Goal: Transaction & Acquisition: Purchase product/service

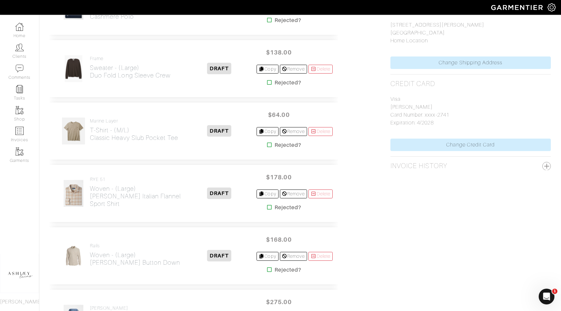
scroll to position [357, 0]
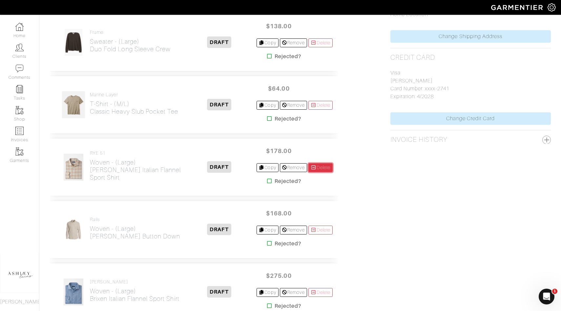
click at [329, 169] on link "Delete" at bounding box center [321, 167] width 24 height 9
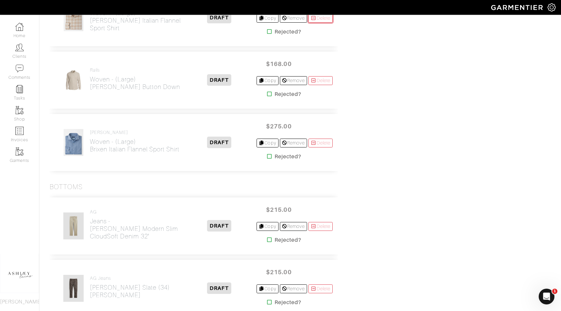
scroll to position [551, 0]
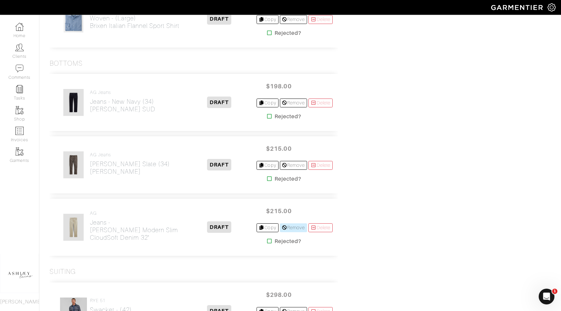
scroll to position [573, 0]
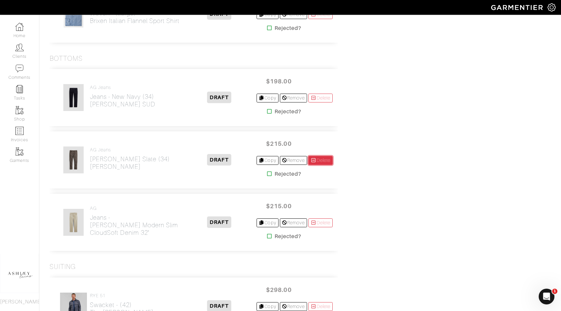
click at [316, 161] on link "Delete" at bounding box center [321, 160] width 24 height 9
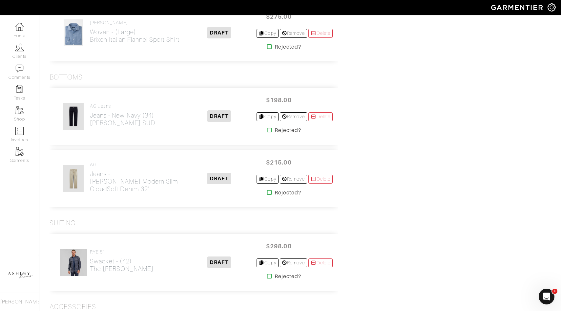
scroll to position [564, 0]
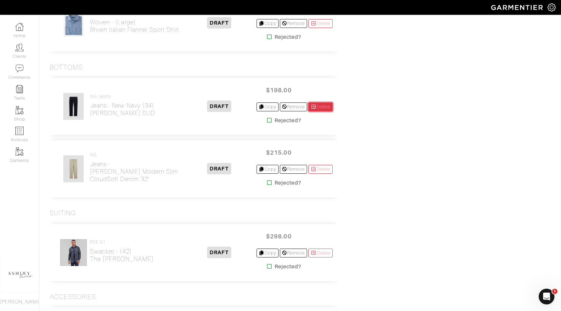
click at [316, 108] on link "Delete" at bounding box center [321, 106] width 24 height 9
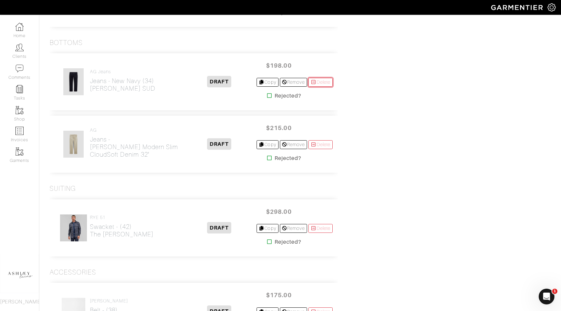
scroll to position [646, 0]
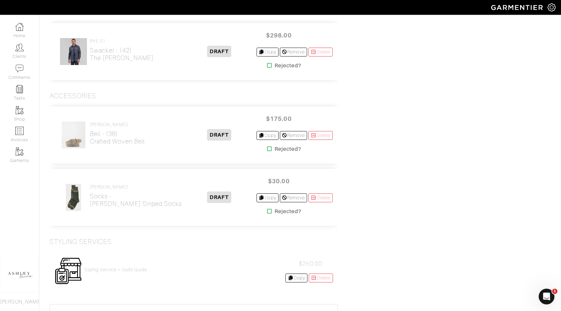
scroll to position [638, 0]
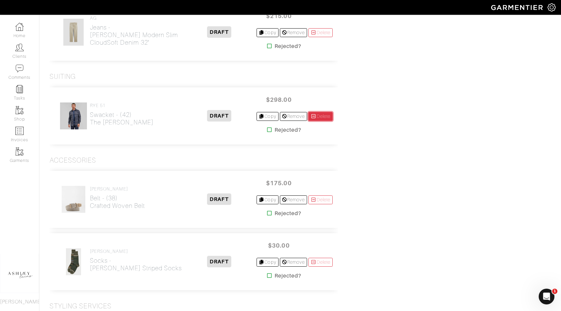
click at [321, 116] on link "Delete" at bounding box center [321, 116] width 24 height 9
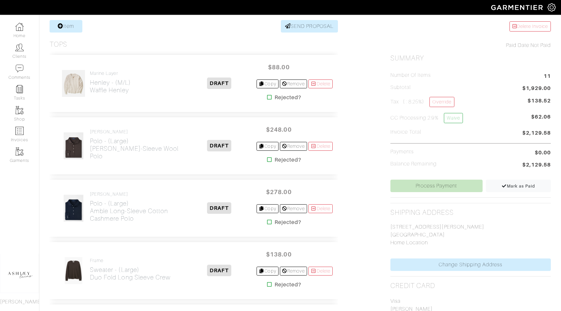
scroll to position [187, 0]
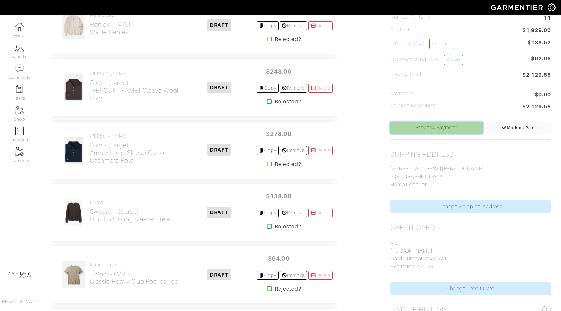
click at [414, 132] on link "Process Payment" at bounding box center [437, 127] width 92 height 12
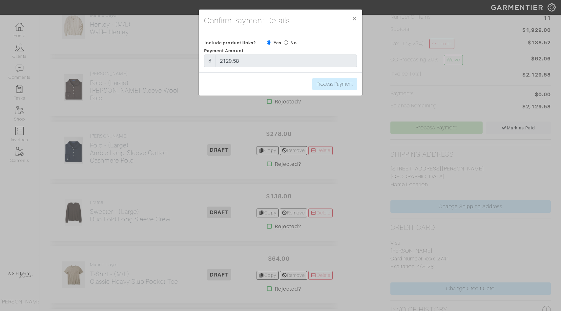
click at [286, 43] on input "radio" at bounding box center [286, 42] width 4 height 4
radio input "true"
click at [338, 81] on input "Process Payment" at bounding box center [335, 84] width 45 height 12
type input "Process Payment"
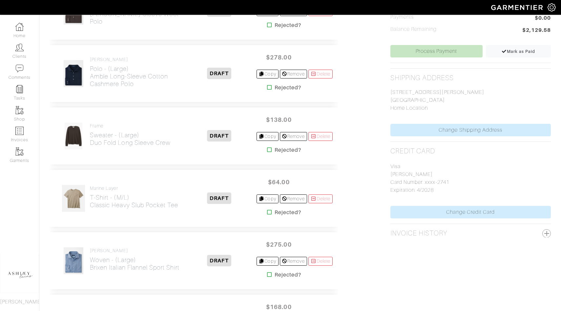
scroll to position [273, 0]
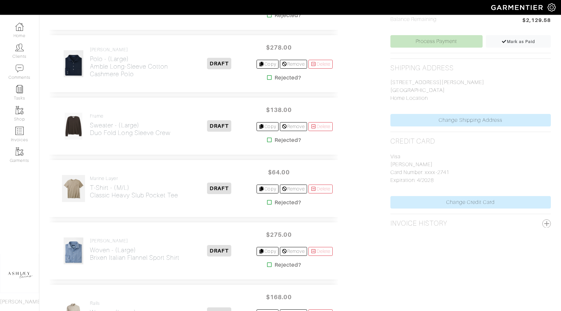
click at [409, 89] on p "7138 Currin Dr. Dallas, TX 75230 Home Location" at bounding box center [471, 90] width 161 height 24
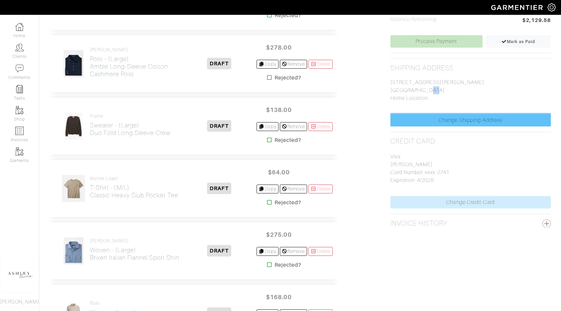
click at [447, 122] on link "Change Shipping Address" at bounding box center [471, 120] width 161 height 12
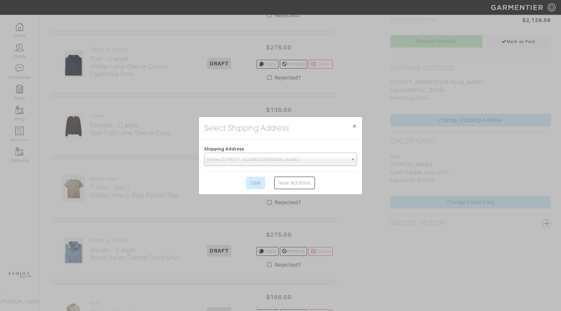
click at [293, 155] on span "Home: [STREET_ADDRESS][PERSON_NAME]" at bounding box center [277, 159] width 141 height 13
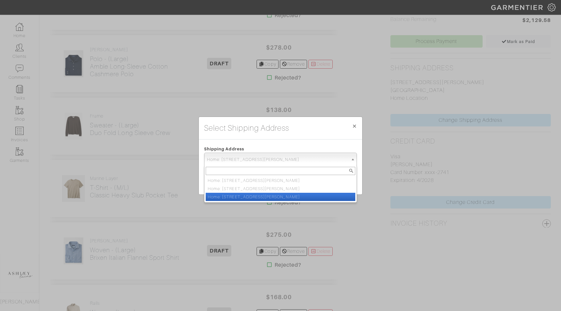
click at [309, 195] on li "Home: [STREET_ADDRESS][PERSON_NAME]" at bounding box center [281, 197] width 150 height 8
select select "11721058"
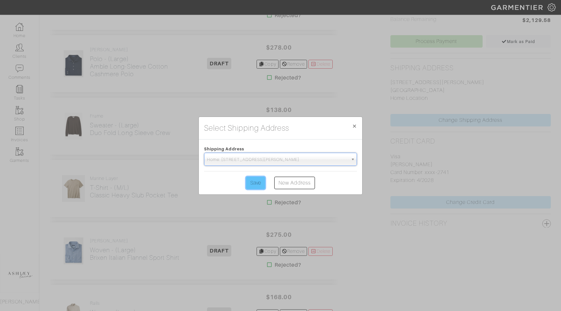
click at [259, 182] on input "Save" at bounding box center [255, 183] width 19 height 12
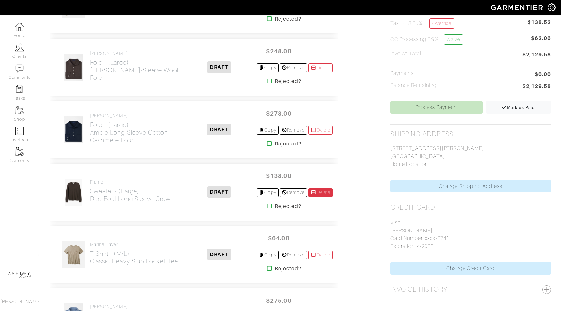
scroll to position [0, 0]
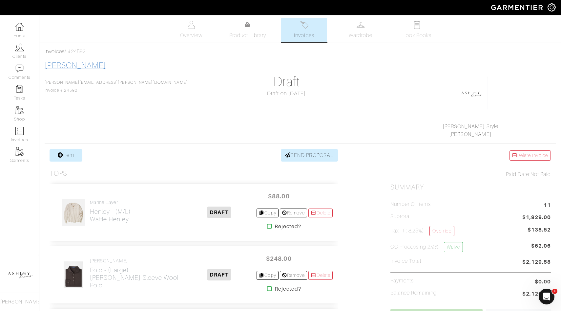
click at [70, 67] on link "[PERSON_NAME]" at bounding box center [75, 65] width 61 height 9
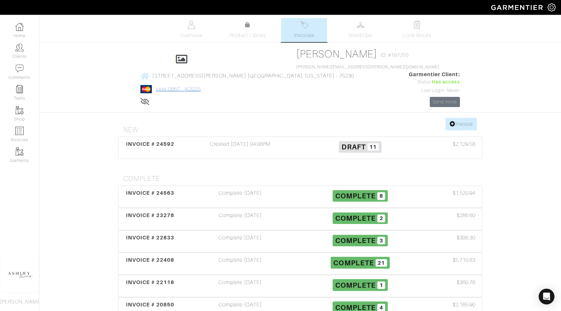
click at [201, 86] on link "xxxx-0867 - 4/2025" at bounding box center [178, 89] width 45 height 6
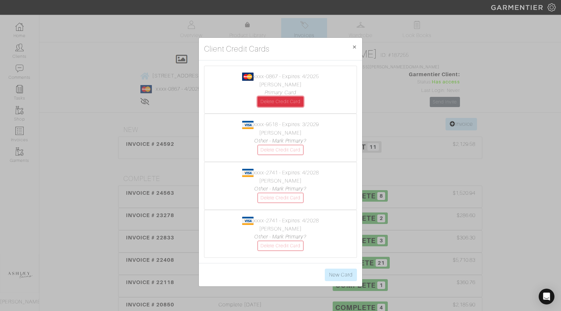
click at [287, 102] on link "Delete Credit Card" at bounding box center [281, 102] width 46 height 10
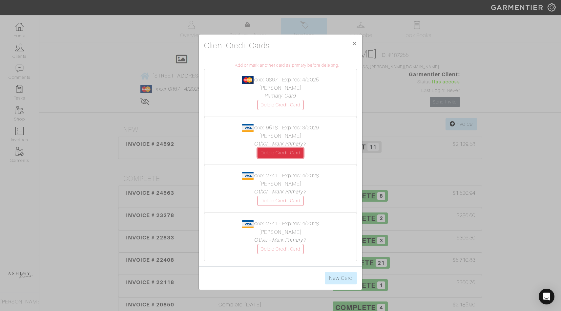
click at [275, 152] on link "Delete Credit Card" at bounding box center [281, 153] width 46 height 10
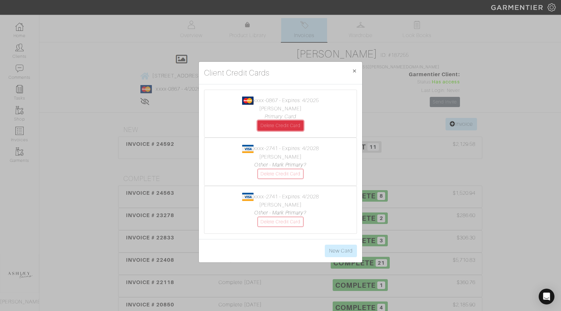
click at [277, 122] on link "Delete Credit Card" at bounding box center [281, 125] width 46 height 10
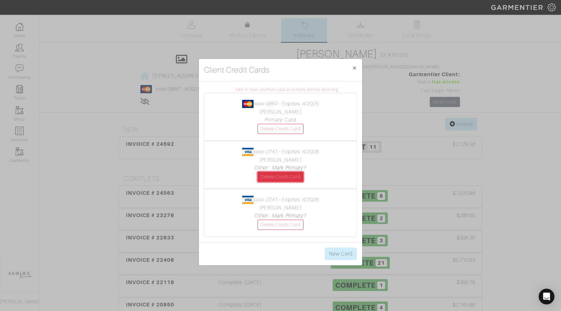
click at [274, 172] on link "Delete Credit Card" at bounding box center [281, 177] width 46 height 10
click at [272, 226] on link "Delete Credit Card" at bounding box center [281, 225] width 46 height 10
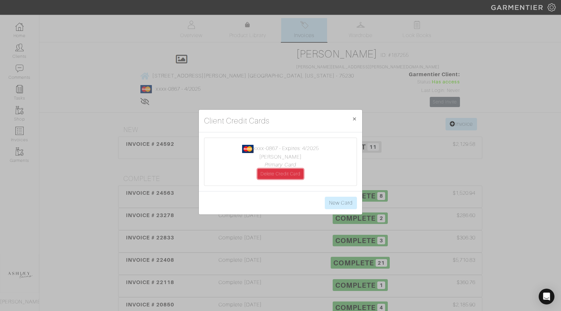
click at [282, 173] on link "Delete Credit Card" at bounding box center [281, 174] width 46 height 10
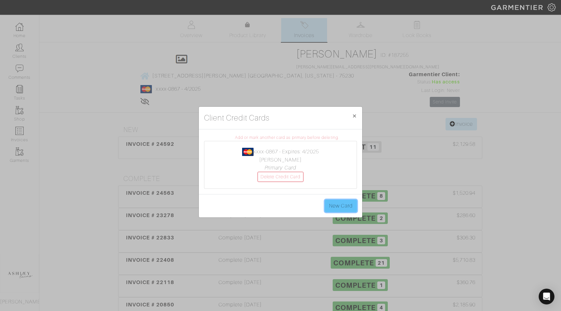
click at [345, 206] on link "New Card" at bounding box center [341, 206] width 32 height 12
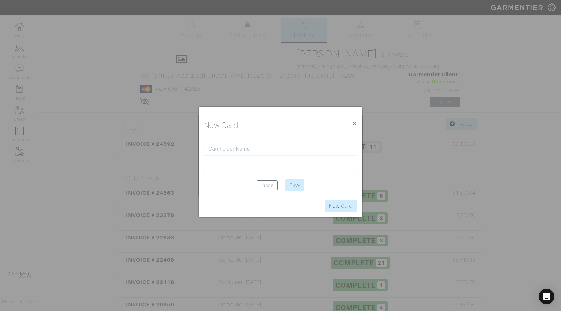
click at [243, 153] on div at bounding box center [280, 148] width 153 height 13
click at [242, 146] on input "text" at bounding box center [280, 149] width 144 height 6
type input "[PERSON_NAME]"
click at [228, 213] on div "New Card × Close [PERSON_NAME] Cancel Save" at bounding box center [280, 155] width 561 height 311
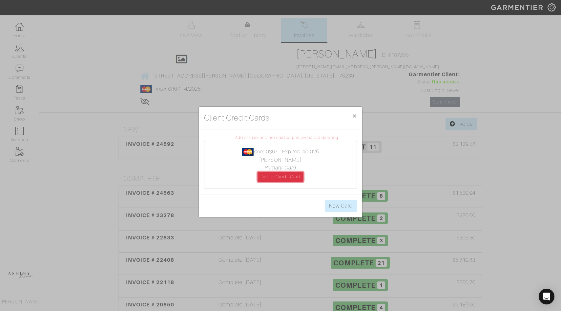
click at [280, 178] on link "Delete Credit Card" at bounding box center [281, 177] width 46 height 10
click at [344, 208] on link "New Card" at bounding box center [341, 206] width 32 height 12
click at [338, 205] on link "New Card" at bounding box center [341, 206] width 32 height 12
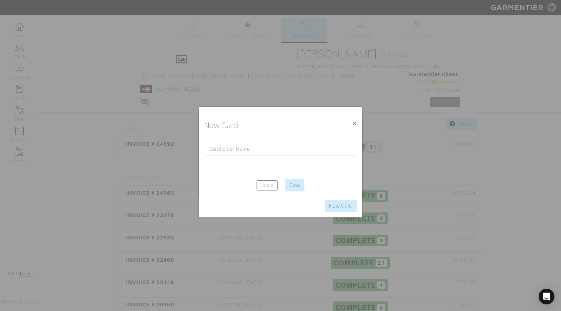
scroll to position [0, 0]
click at [237, 154] on div at bounding box center [280, 148] width 153 height 13
click at [237, 148] on input "text" at bounding box center [280, 149] width 144 height 6
type input "[PERSON_NAME]"
click at [242, 170] on div at bounding box center [280, 167] width 153 height 13
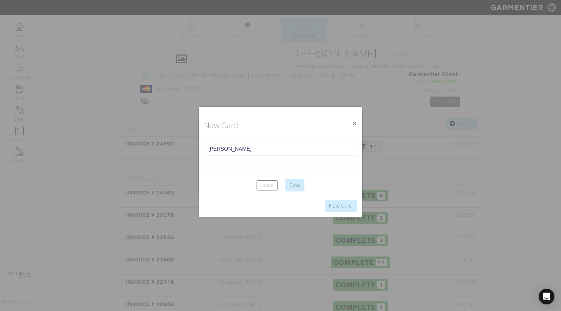
click at [307, 164] on iframe at bounding box center [280, 167] width 144 height 6
click at [305, 190] on input "Save" at bounding box center [295, 185] width 19 height 12
type input "Saving..."
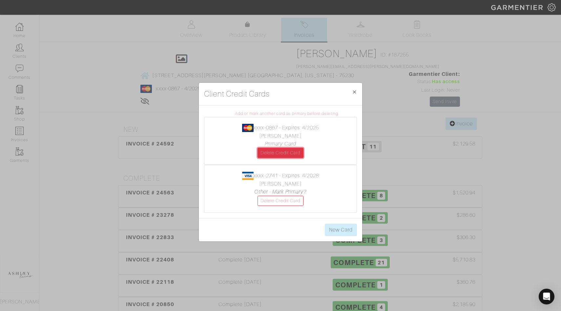
click at [284, 149] on link "Delete Credit Card" at bounding box center [281, 153] width 46 height 10
click at [288, 192] on link "Other - Mark Primary?" at bounding box center [280, 192] width 52 height 6
click at [278, 154] on link "Delete Credit Card" at bounding box center [281, 153] width 46 height 10
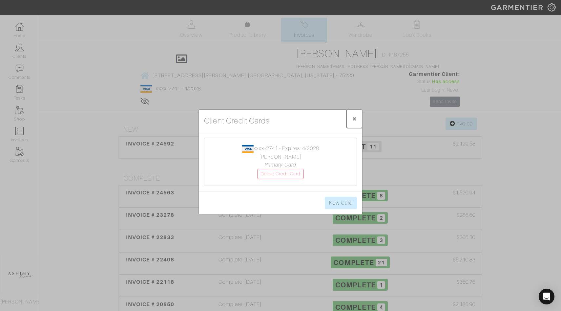
click at [356, 116] on span "×" at bounding box center [354, 118] width 5 height 9
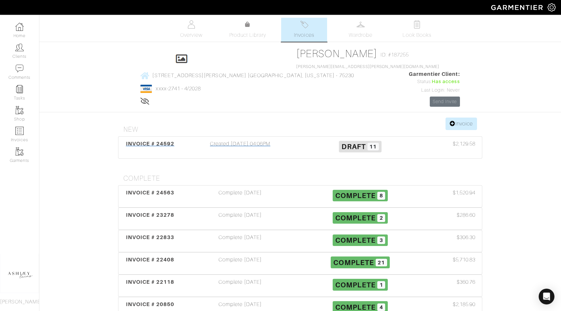
click at [357, 142] on span "Draft" at bounding box center [354, 146] width 24 height 8
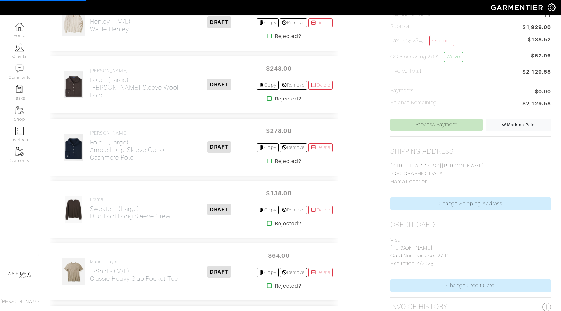
scroll to position [191, 0]
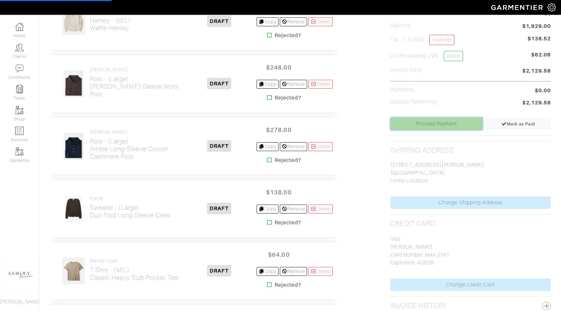
click at [434, 123] on link "Process Payment" at bounding box center [437, 124] width 92 height 12
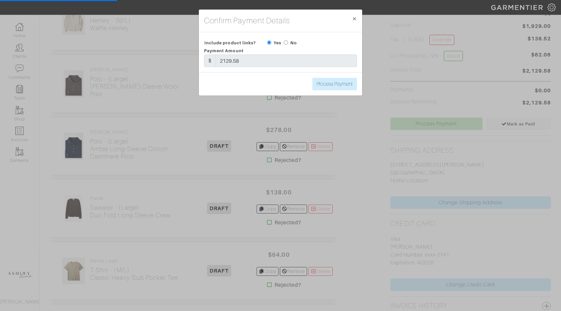
click at [291, 39] on div "No" at bounding box center [290, 43] width 13 height 8
click at [287, 43] on input "radio" at bounding box center [286, 42] width 4 height 4
radio input "true"
click at [327, 82] on input "Process Payment" at bounding box center [335, 84] width 45 height 12
type input "Processing Payment..."
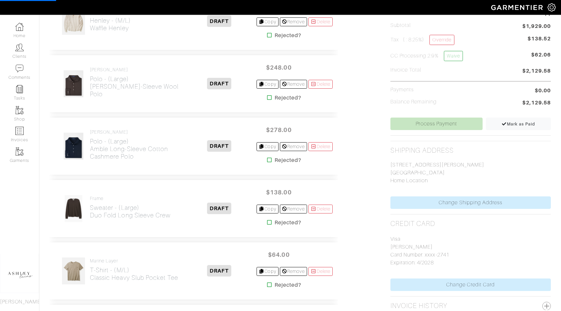
scroll to position [0, 0]
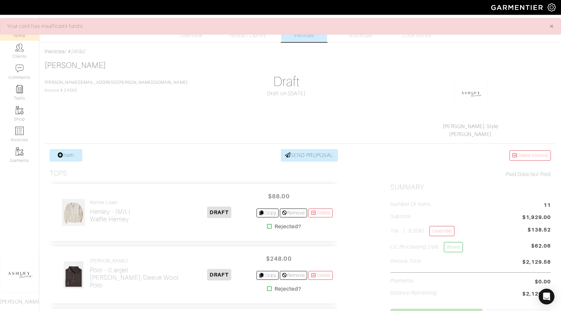
click at [24, 35] on link "Home" at bounding box center [19, 30] width 39 height 21
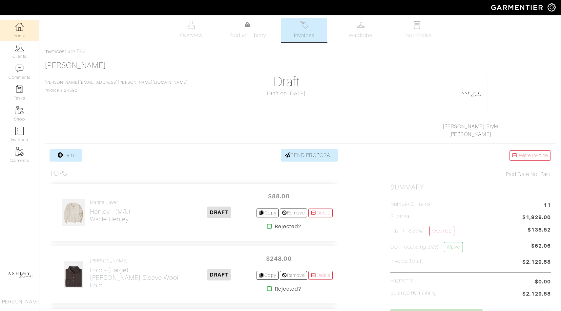
click at [24, 35] on link "Home" at bounding box center [19, 30] width 39 height 21
